Goal: Find contact information

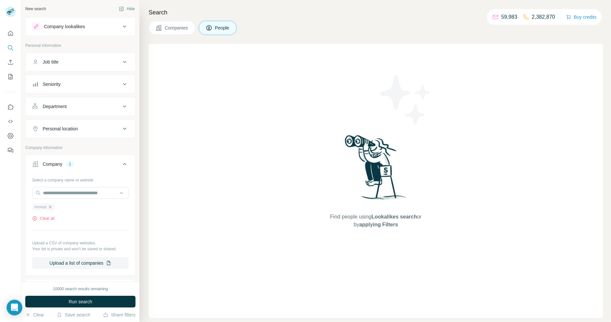
click at [49, 205] on icon "button" at bounding box center [50, 207] width 5 height 5
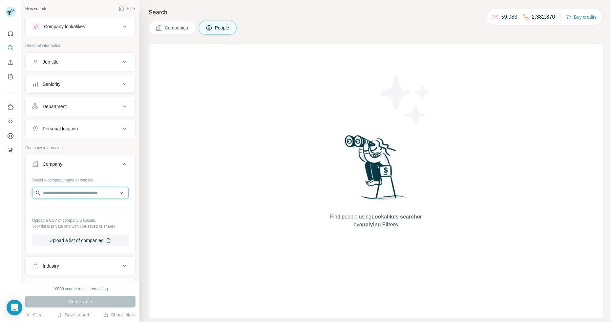
click at [53, 194] on input "text" at bounding box center [80, 193] width 96 height 12
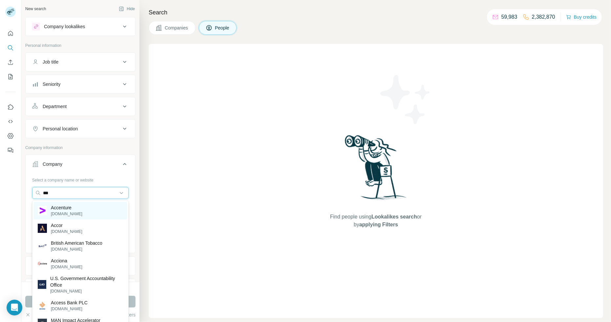
type input "***"
click at [59, 208] on p "Accenture" at bounding box center [66, 208] width 31 height 7
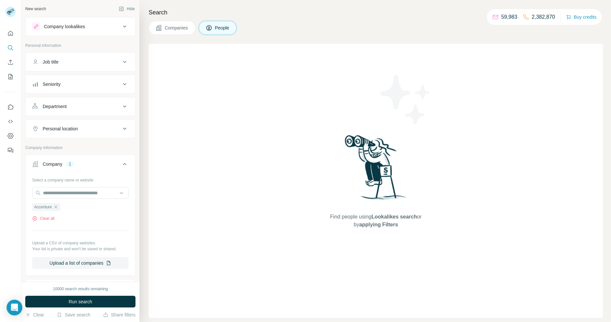
click at [179, 26] on span "Companies" at bounding box center [177, 28] width 24 height 7
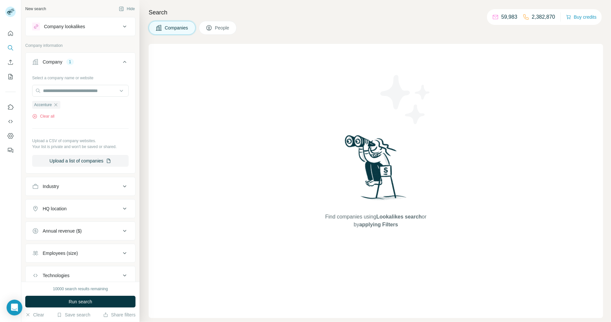
click at [210, 29] on icon at bounding box center [209, 28] width 7 height 7
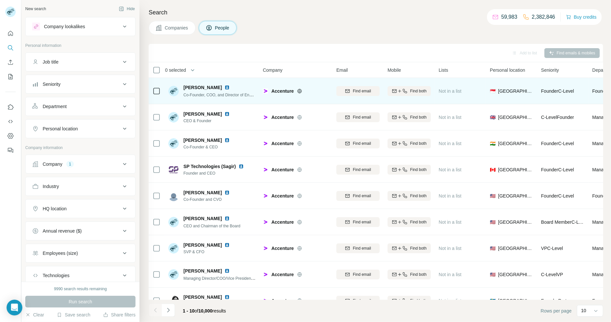
click at [207, 87] on span "[PERSON_NAME]" at bounding box center [202, 87] width 38 height 7
click at [230, 86] on img at bounding box center [226, 87] width 5 height 5
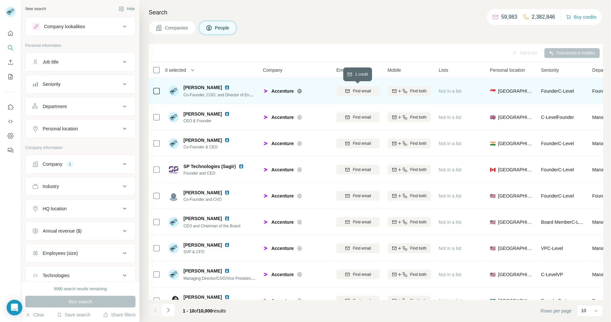
click at [367, 93] on span "Find email" at bounding box center [362, 91] width 18 height 6
